Goal: Information Seeking & Learning: Learn about a topic

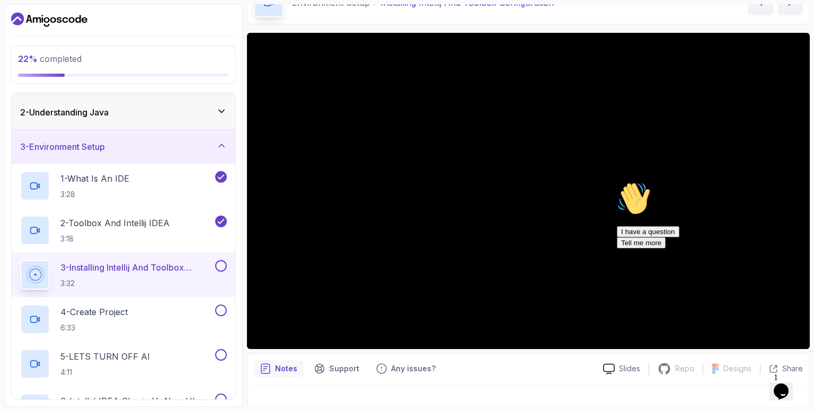
scroll to position [64, 0]
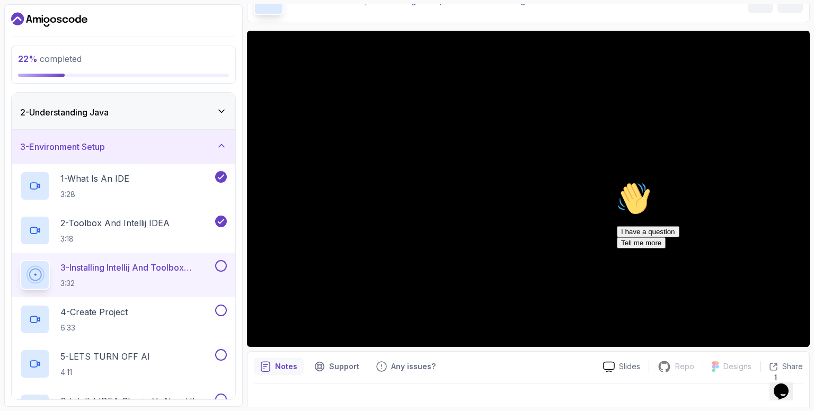
click at [617, 182] on icon "Chat attention grabber" at bounding box center [617, 182] width 0 height 0
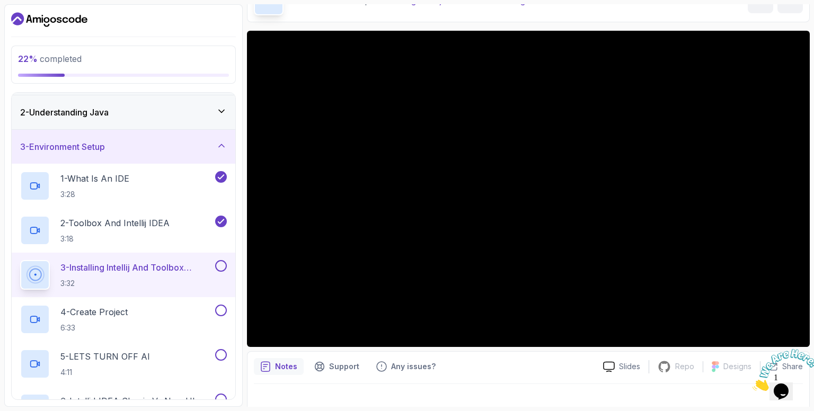
scroll to position [77, 0]
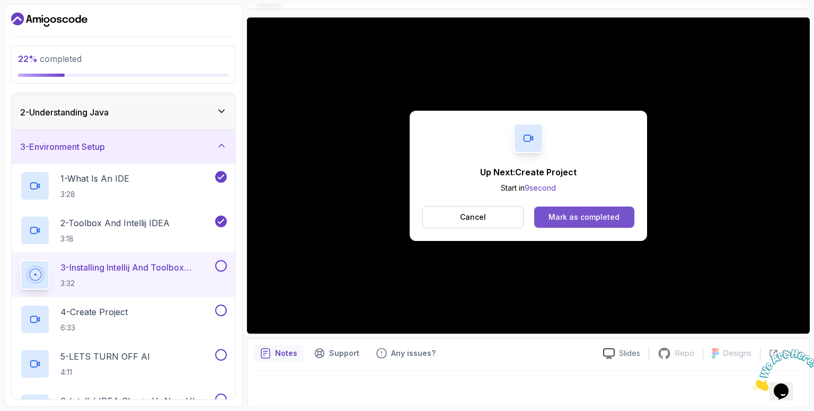
click at [595, 215] on div "Mark as completed" at bounding box center [584, 217] width 71 height 11
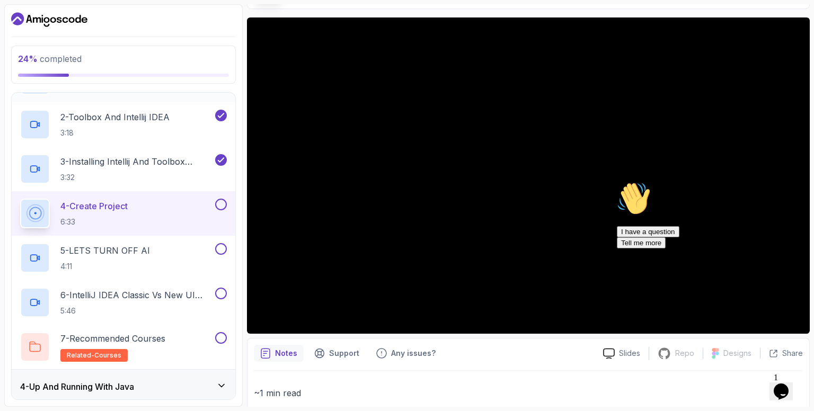
scroll to position [191, 0]
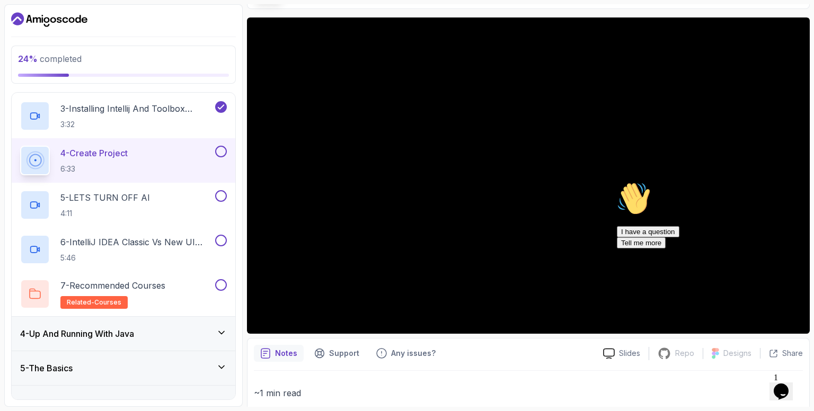
click at [617, 182] on icon "Chat attention grabber" at bounding box center [617, 182] width 0 height 0
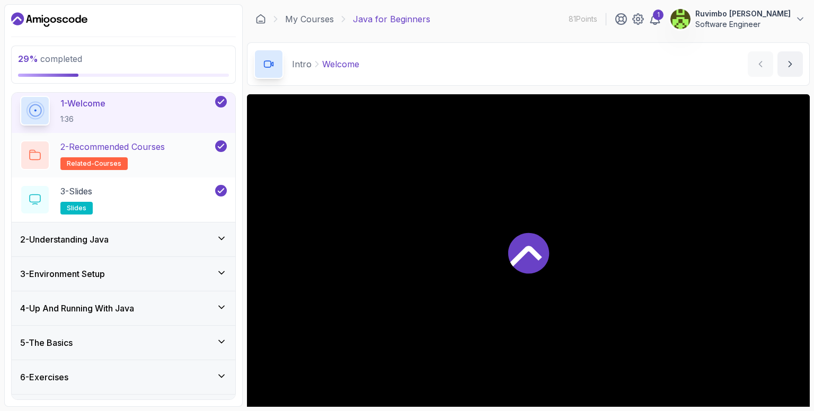
scroll to position [66, 0]
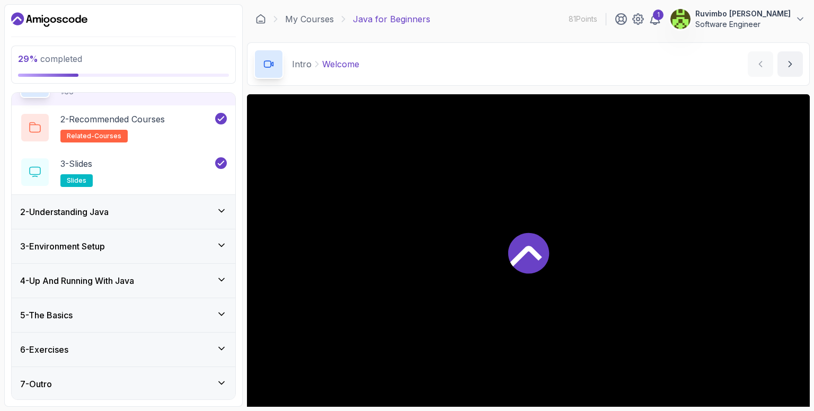
click at [210, 208] on div "2 - Understanding Java" at bounding box center [123, 212] width 207 height 13
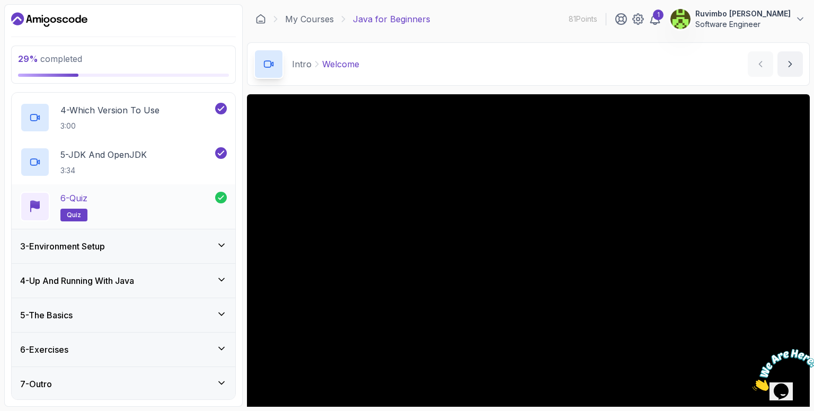
scroll to position [0, 0]
click at [191, 240] on div "3 - Environment Setup" at bounding box center [123, 246] width 207 height 13
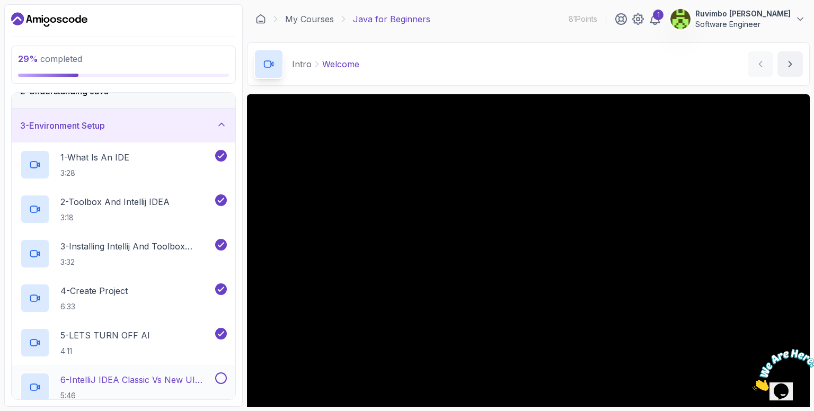
scroll to position [244, 0]
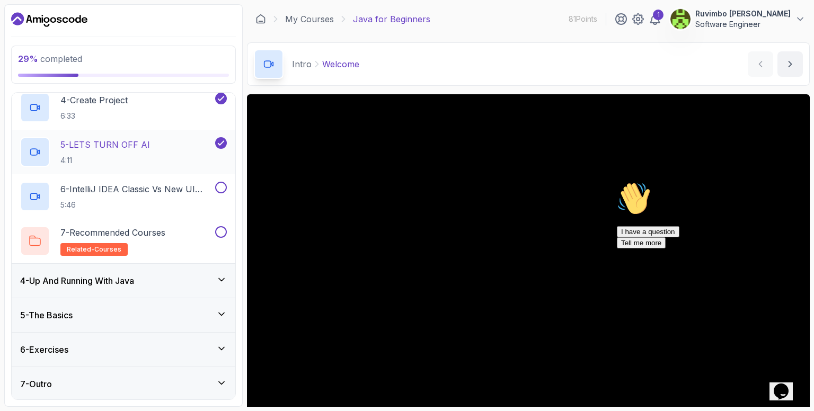
click at [155, 141] on div "5 - LETS TURN OFF AI 4:11" at bounding box center [116, 152] width 193 height 30
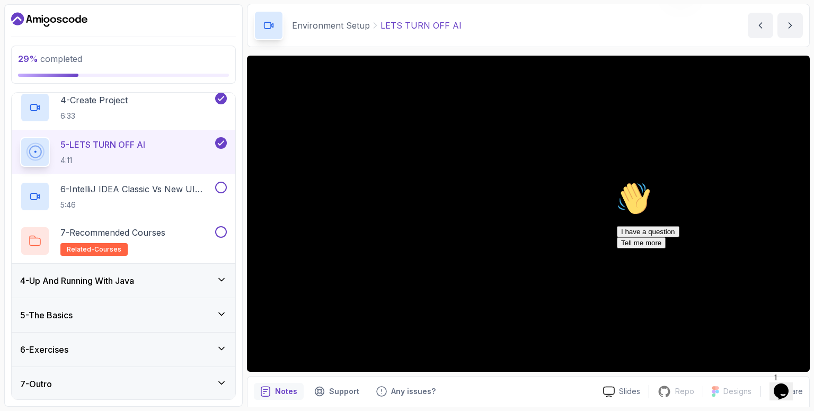
scroll to position [77, 0]
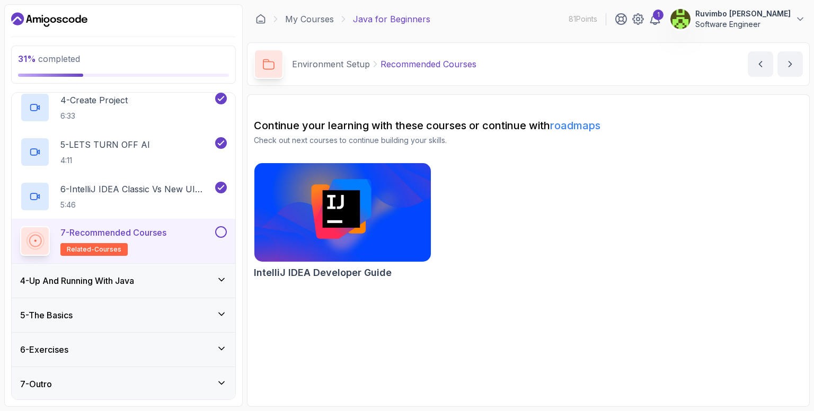
click at [222, 234] on button at bounding box center [221, 232] width 12 height 12
click at [174, 285] on div "4 - Up And Running With Java" at bounding box center [123, 281] width 207 height 13
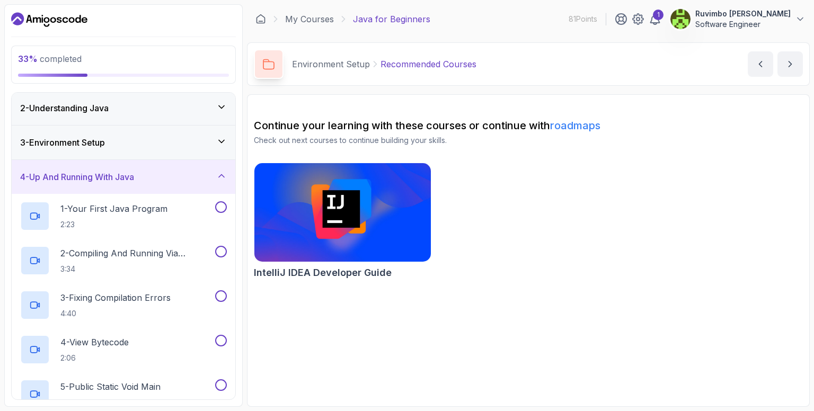
scroll to position [53, 0]
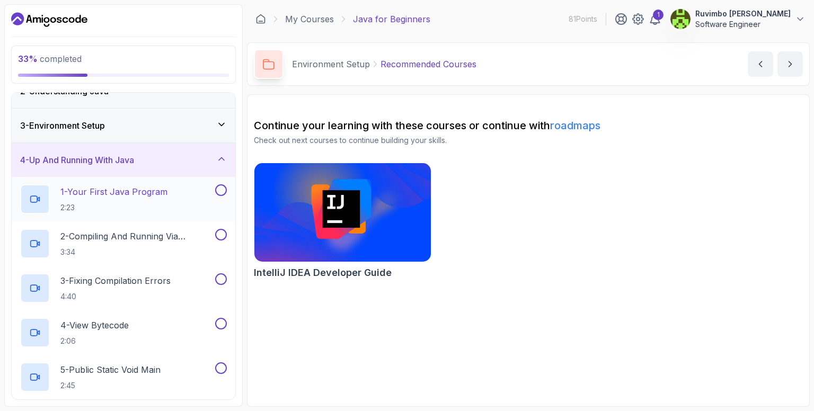
click at [154, 195] on p "1 - Your First Java Program" at bounding box center [113, 192] width 107 height 13
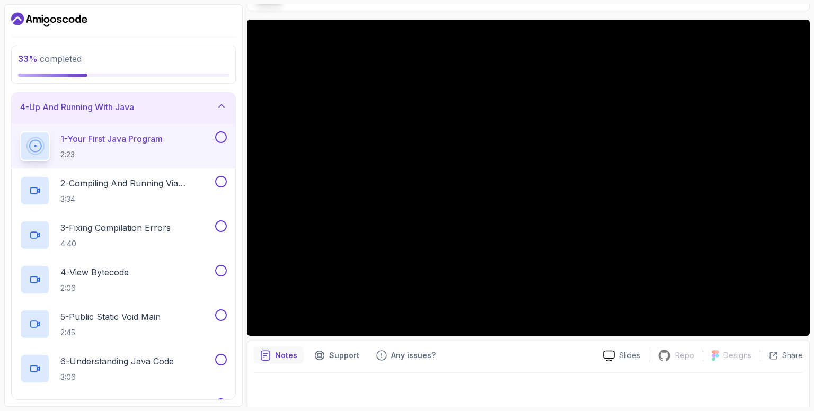
scroll to position [77, 0]
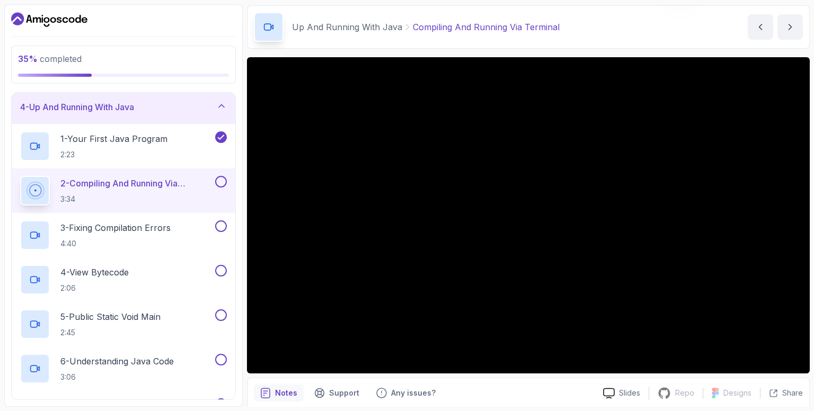
scroll to position [53, 0]
